Goal: Task Accomplishment & Management: Manage account settings

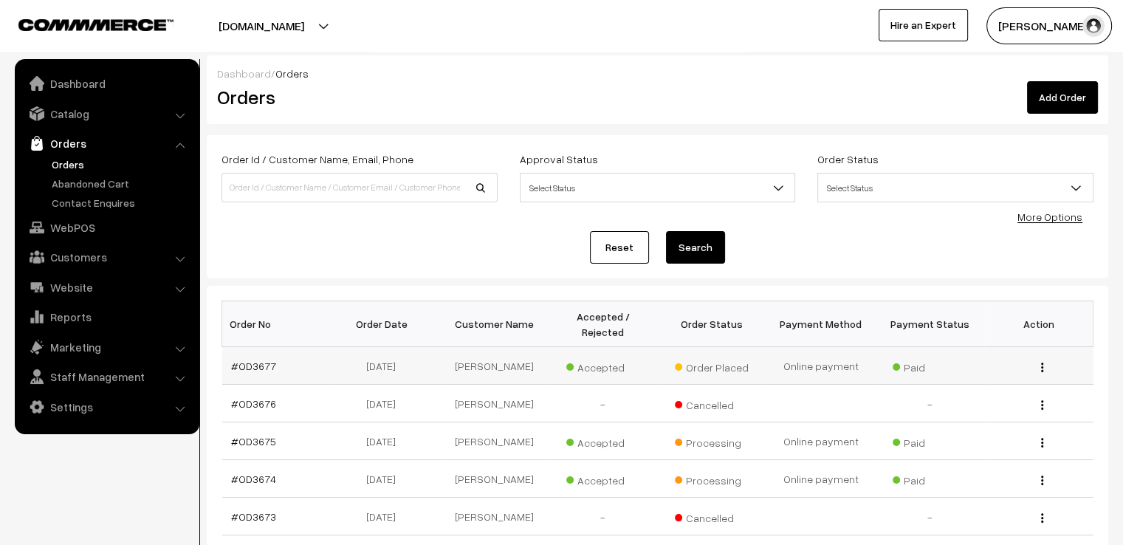
click at [1039, 357] on td "View" at bounding box center [1038, 366] width 109 height 38
click at [1041, 362] on img "button" at bounding box center [1042, 367] width 2 height 10
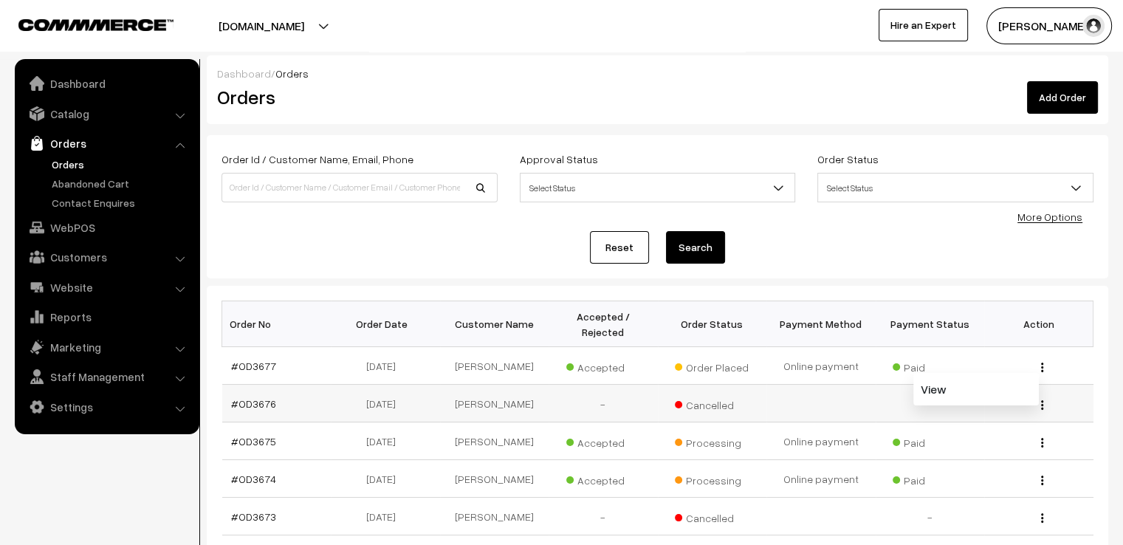
click at [1005, 396] on div "View" at bounding box center [1039, 404] width 92 height 16
click at [1045, 358] on div "View" at bounding box center [1039, 366] width 92 height 16
click at [1043, 361] on button "button" at bounding box center [1042, 367] width 4 height 12
click at [1025, 373] on link "View" at bounding box center [975, 389] width 125 height 32
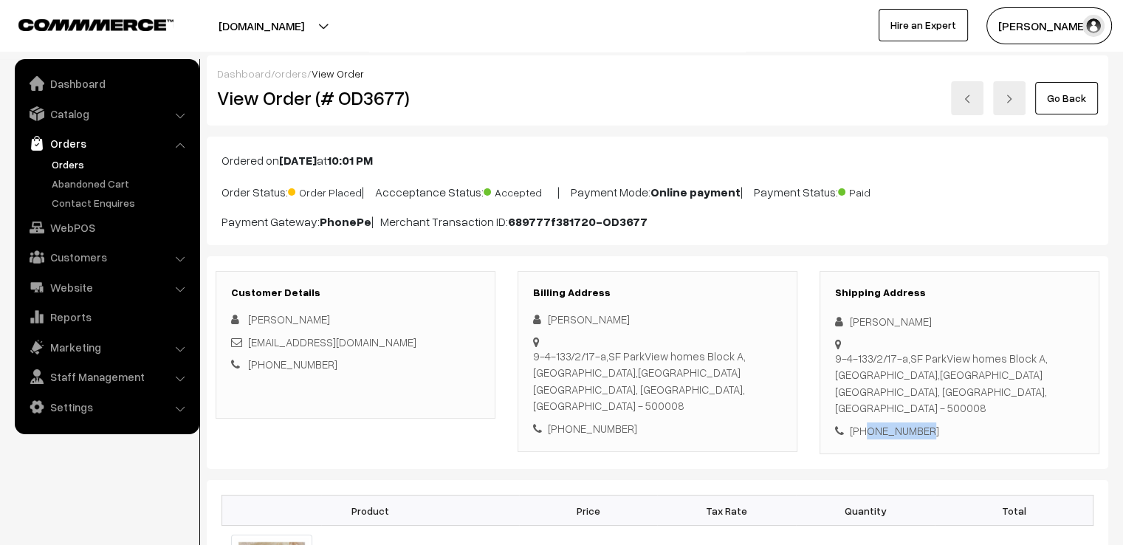
drag, startPoint x: 865, startPoint y: 411, endPoint x: 915, endPoint y: 409, distance: 50.2
click at [915, 422] on div "+91 9700154842" at bounding box center [959, 430] width 249 height 17
drag, startPoint x: 850, startPoint y: 412, endPoint x: 930, endPoint y: 404, distance: 80.1
click at [930, 404] on div "Shipping Address Shahwar Shukoor 9-4-133/2/17-a,SF ParkView homes Block A,jhans…" at bounding box center [959, 363] width 280 height 184
copy div "+91 9700154842"
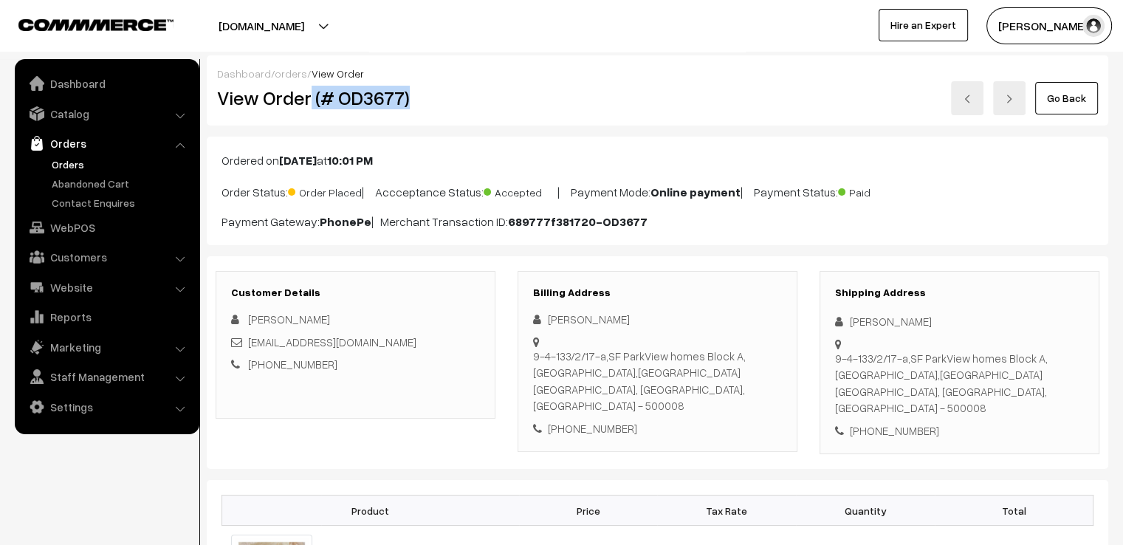
drag, startPoint x: 328, startPoint y: 102, endPoint x: 415, endPoint y: 114, distance: 87.9
click at [415, 114] on div "View Order (# OD3677)" at bounding box center [356, 98] width 301 height 34
copy h2 "(# OD3677)"
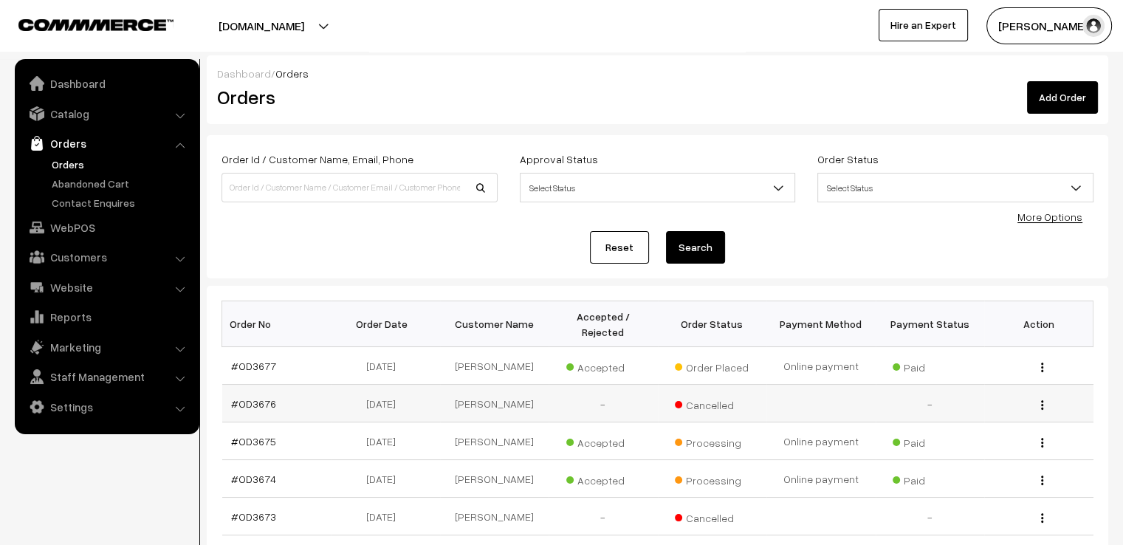
scroll to position [346, 0]
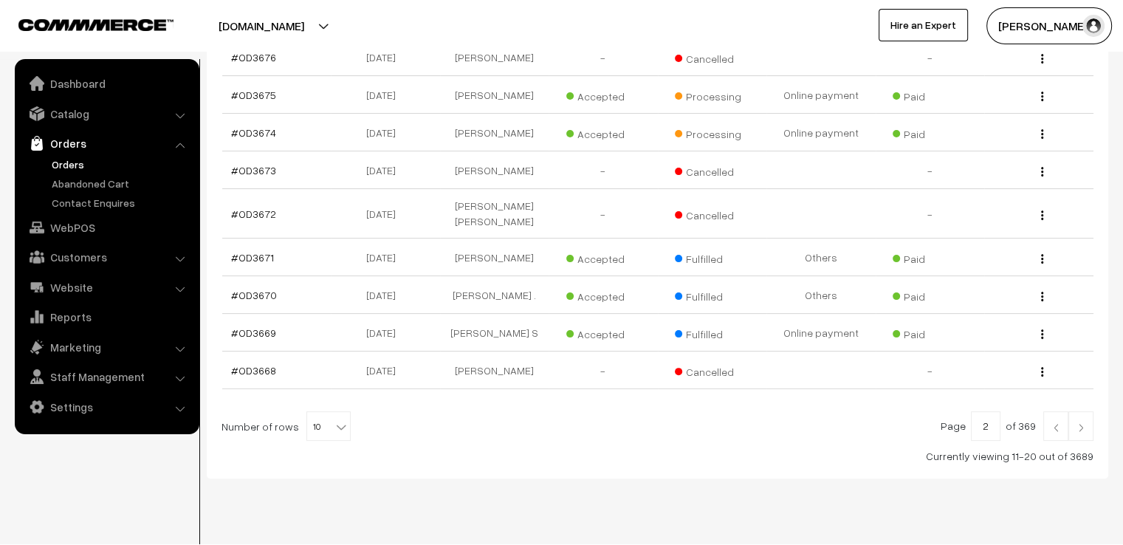
click at [1055, 411] on link at bounding box center [1055, 426] width 25 height 30
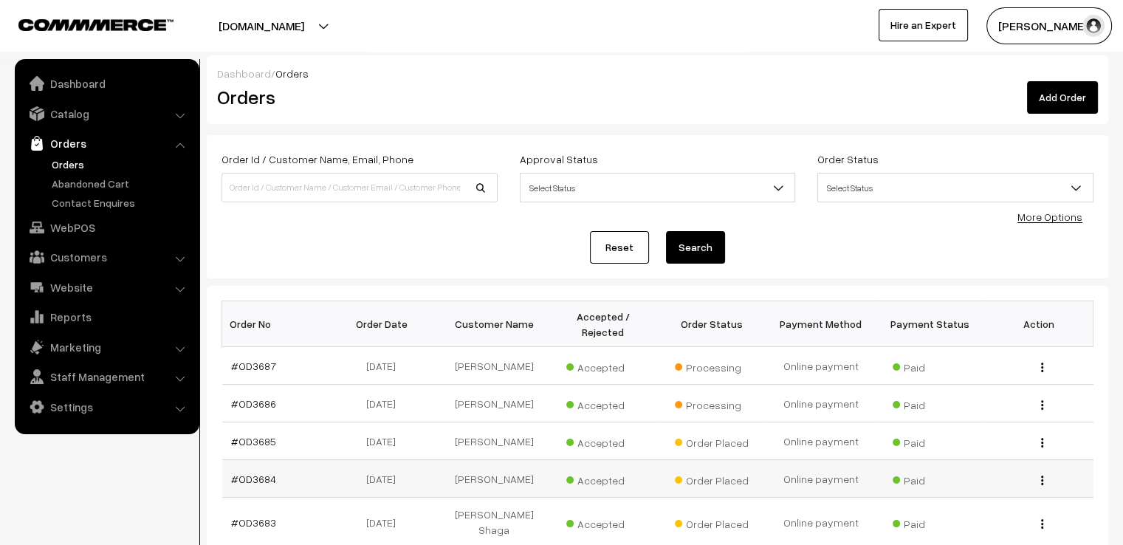
scroll to position [358, 0]
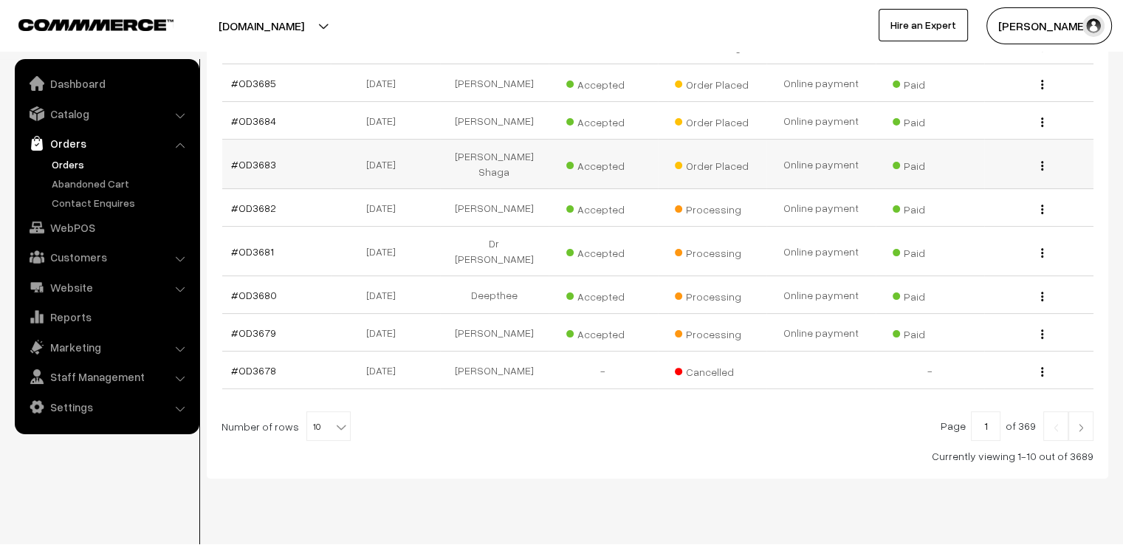
click at [1041, 161] on img "button" at bounding box center [1042, 166] width 2 height 10
click at [1029, 171] on link "View" at bounding box center [975, 187] width 125 height 32
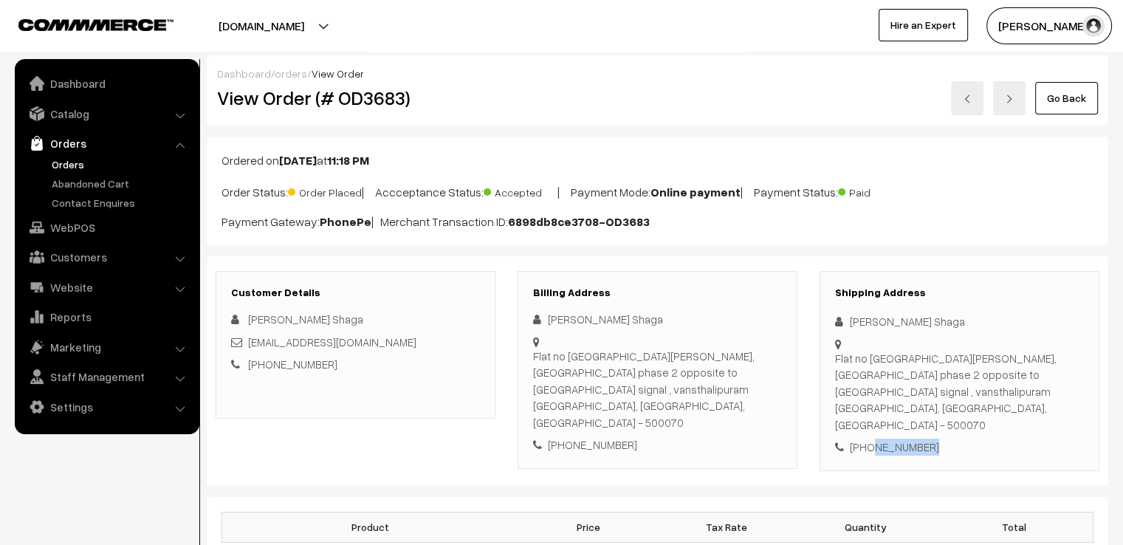
drag, startPoint x: 869, startPoint y: 410, endPoint x: 939, endPoint y: 422, distance: 71.1
click at [939, 422] on div "Shipping Address [PERSON_NAME] Shaga [STREET_ADDRESS][PERSON_NAME][PERSON_NAME]…" at bounding box center [959, 371] width 280 height 200
copy div "8309358970"
